Goal: Contribute content

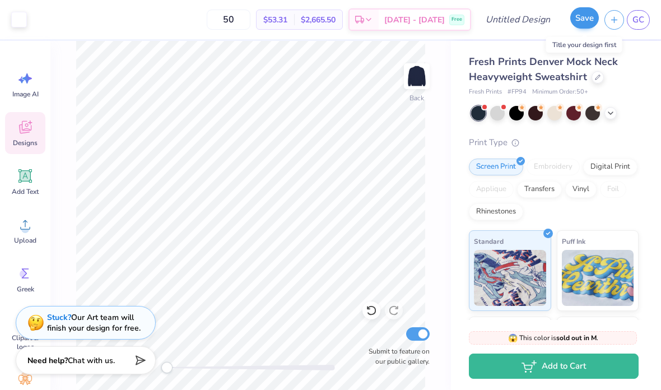
click at [583, 22] on button "Save" at bounding box center [585, 17] width 29 height 21
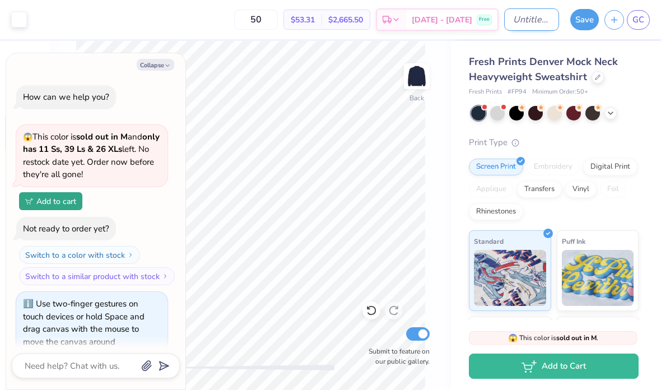
click at [506, 24] on input "Design Title" at bounding box center [532, 19] width 55 height 22
type textarea "x"
type input "B"
type textarea "x"
type input "Bl"
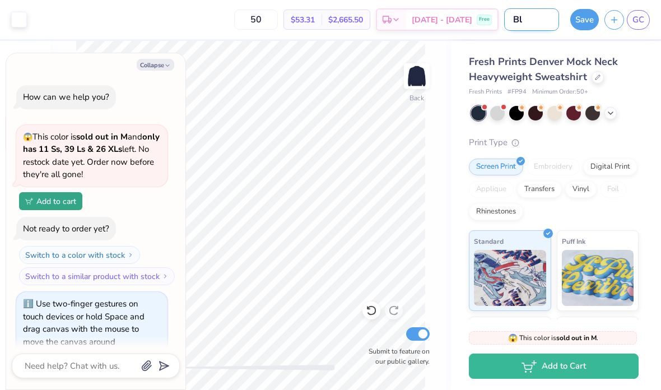
type textarea "x"
type input "Blu"
type textarea "x"
type input "Blue"
type textarea "x"
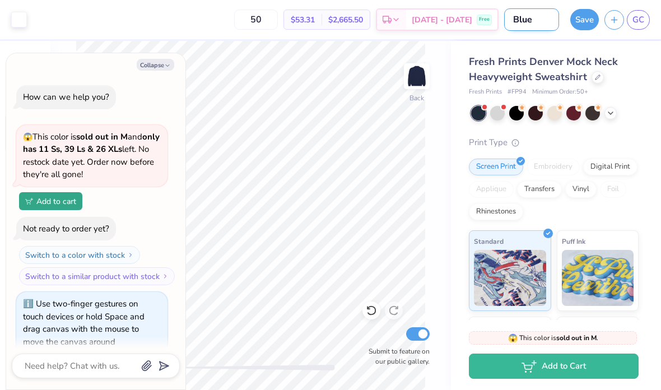
type input "Blue"
type textarea "x"
type input "Blue o"
type textarea "x"
type input "Blue op"
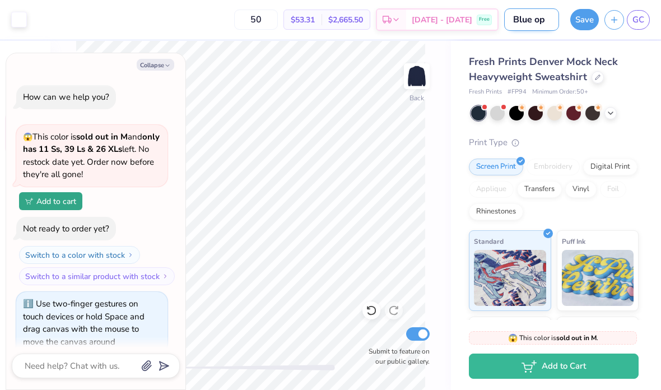
type textarea "x"
type input "Blue opt"
type textarea "x"
type input "Blue opti"
type textarea "x"
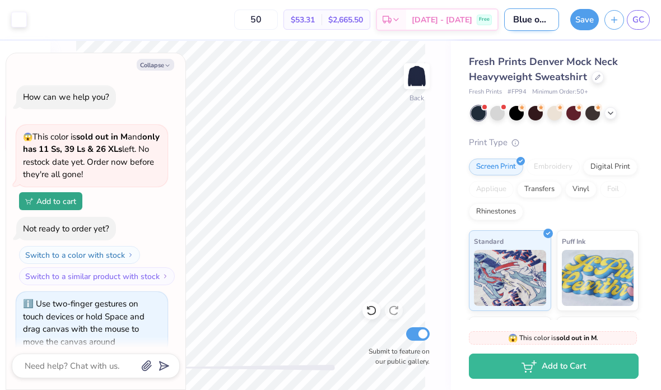
type input "Blue optio"
type textarea "x"
type input "Blue option"
type textarea "x"
type input "Blue option"
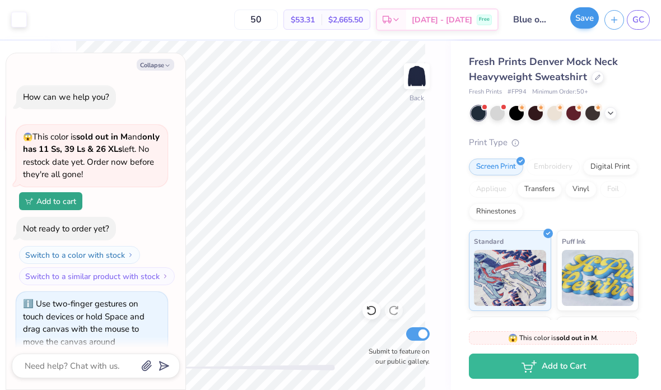
click at [580, 28] on button "Save" at bounding box center [585, 17] width 29 height 21
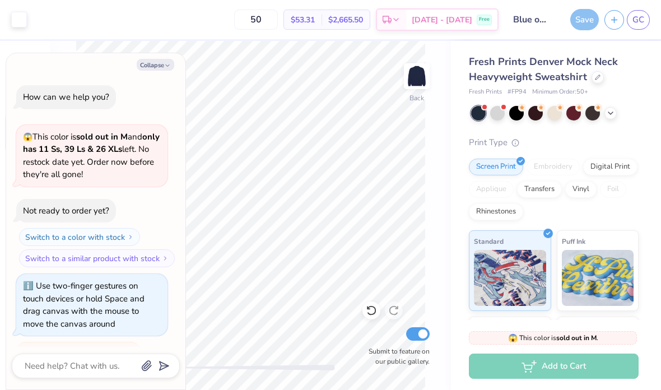
click at [581, 19] on div "Save" at bounding box center [585, 19] width 29 height 21
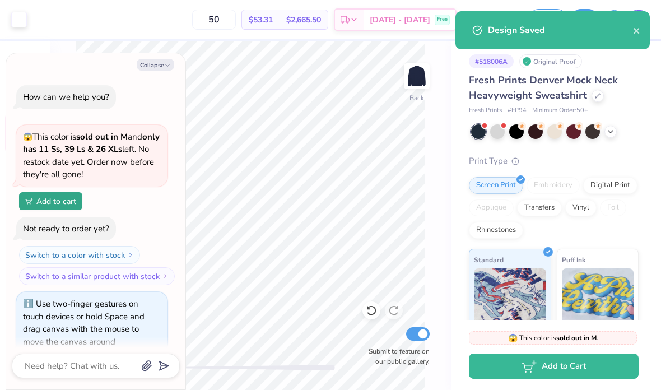
type textarea "x"
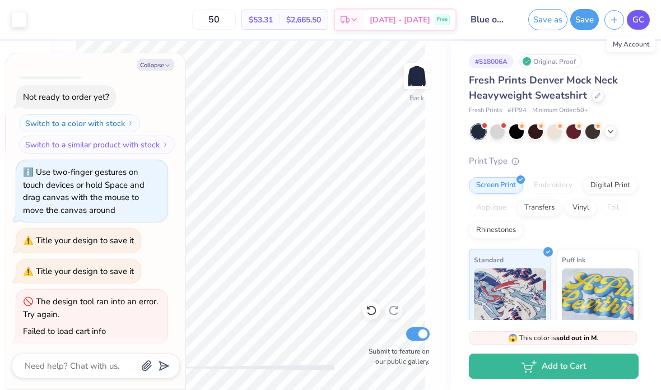
click at [644, 22] on span "GC" at bounding box center [639, 19] width 12 height 13
